Goal: Task Accomplishment & Management: Complete application form

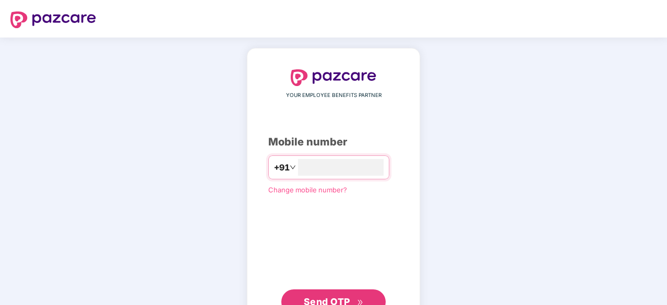
type input "**********"
click at [321, 298] on span "Send OTP" at bounding box center [327, 301] width 46 height 11
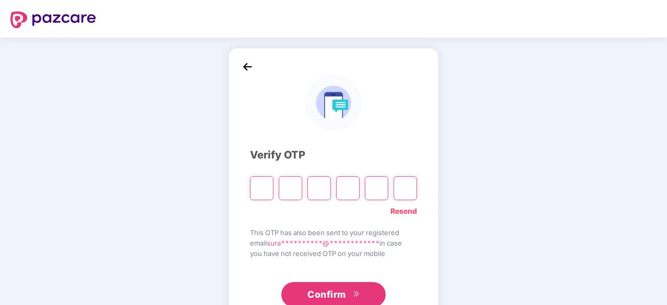
type input "*"
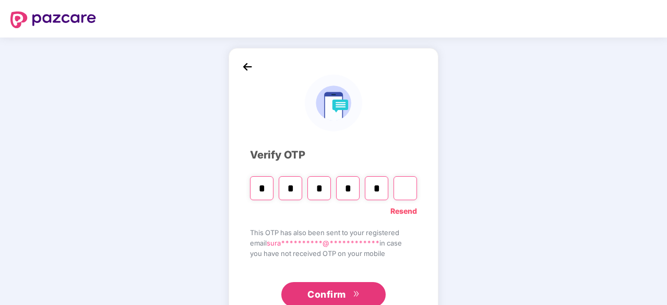
type input "*"
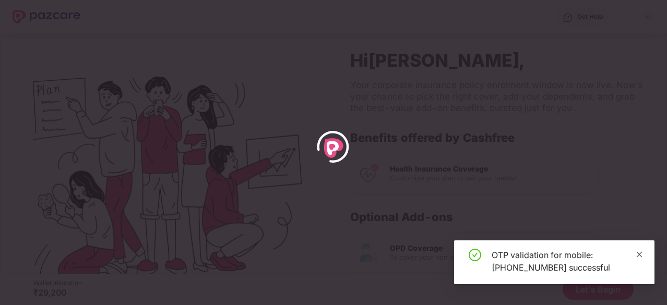
click at [640, 254] on icon "close" at bounding box center [639, 254] width 6 height 6
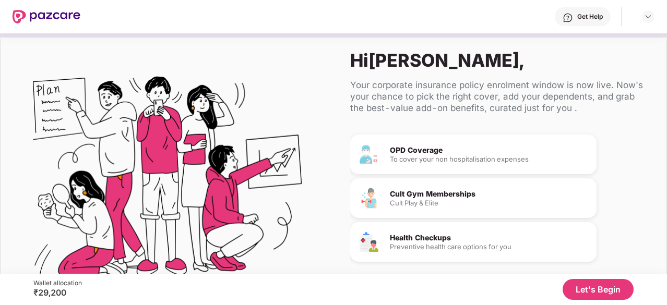
scroll to position [97, 0]
click at [485, 161] on div "To cover your non hospitalisation expenses" at bounding box center [489, 161] width 198 height 7
click at [422, 158] on div "To cover your non hospitalisation expenses" at bounding box center [489, 161] width 198 height 7
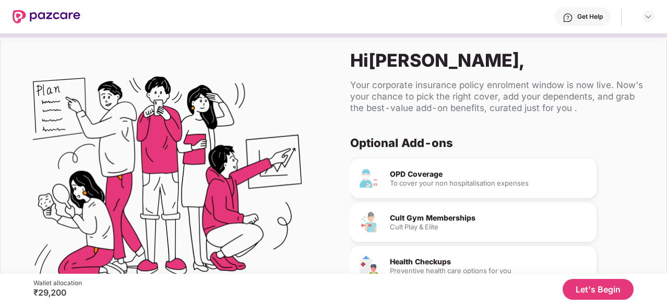
scroll to position [98, 0]
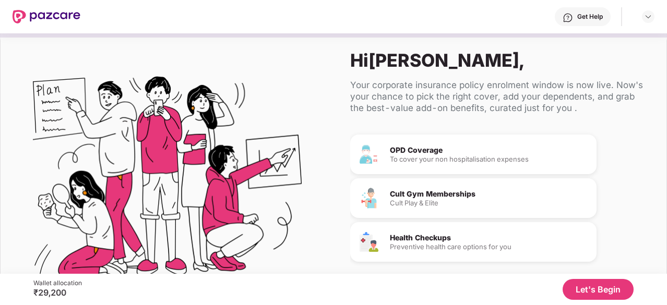
click at [591, 291] on button "Let's Begin" at bounding box center [597, 289] width 71 height 21
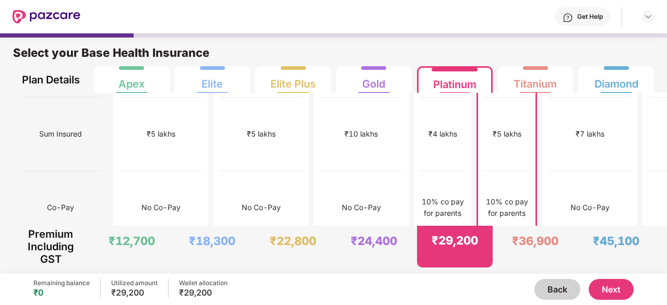
scroll to position [71, 0]
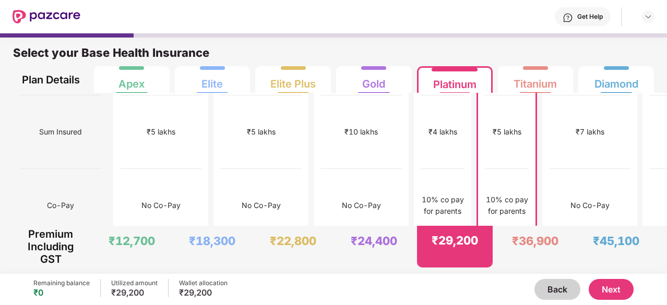
click at [602, 292] on button "Next" at bounding box center [610, 289] width 45 height 21
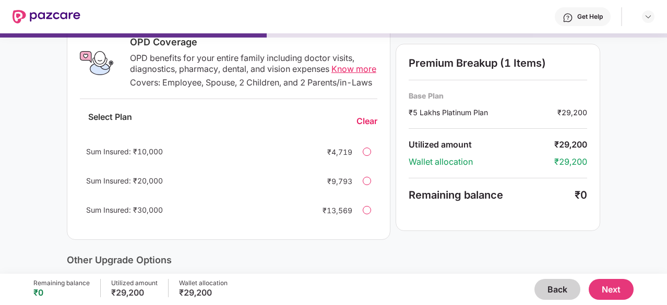
scroll to position [175, 0]
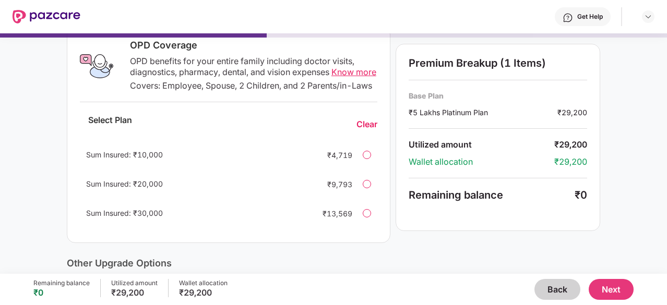
click at [368, 218] on div at bounding box center [367, 213] width 8 height 8
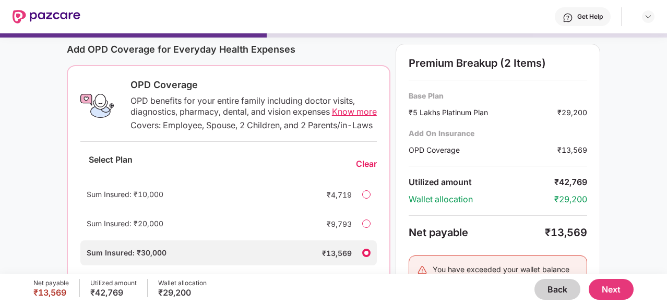
scroll to position [137, 0]
click at [616, 289] on button "Next" at bounding box center [610, 289] width 45 height 21
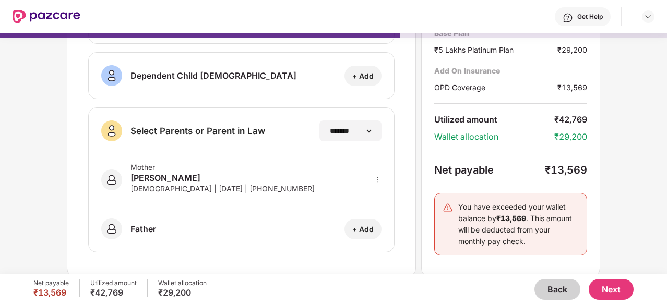
scroll to position [217, 0]
click at [619, 293] on button "Next" at bounding box center [610, 289] width 45 height 21
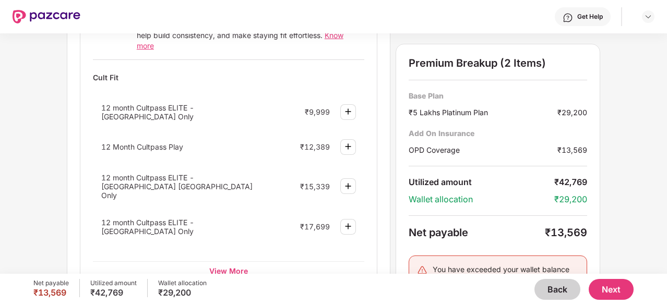
scroll to position [453, 0]
click at [615, 290] on button "Next" at bounding box center [610, 289] width 45 height 21
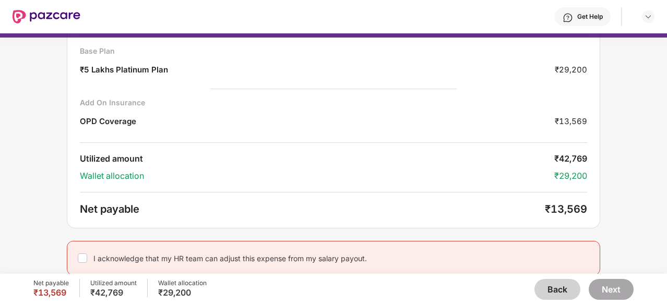
scroll to position [67, 0]
click at [616, 293] on button "Next" at bounding box center [610, 289] width 45 height 21
